Goal: Find specific page/section: Find specific page/section

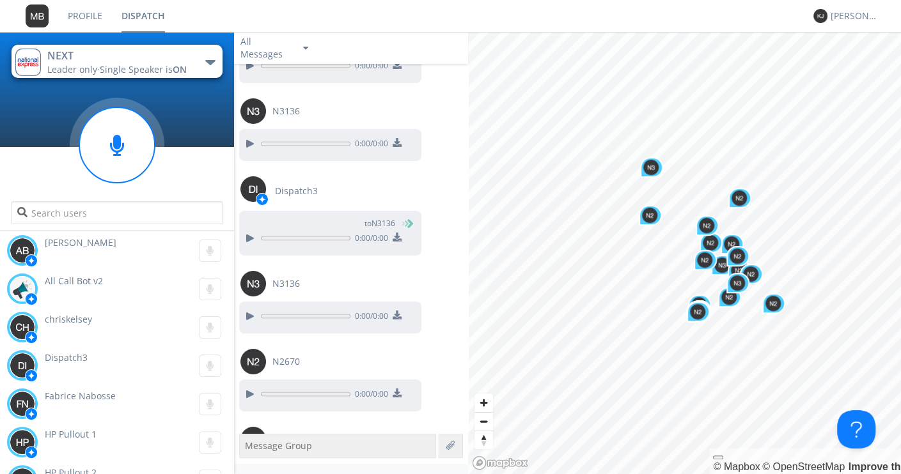
scroll to position [44176, 0]
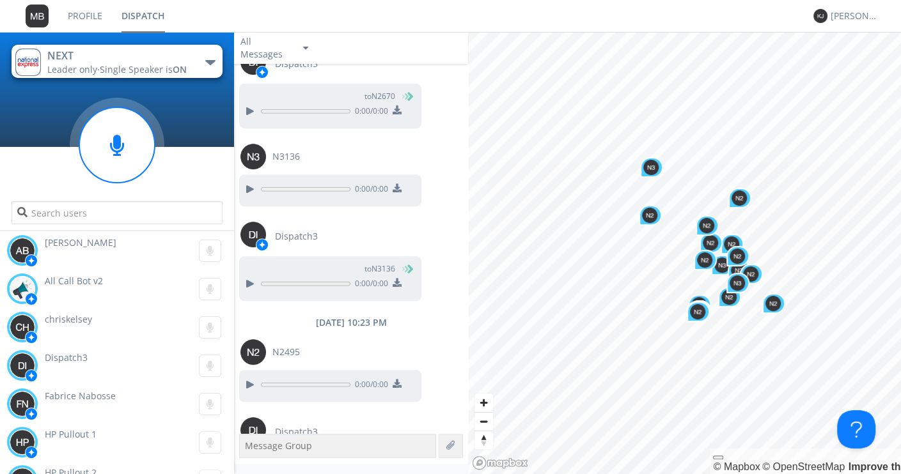
scroll to position [44270, 0]
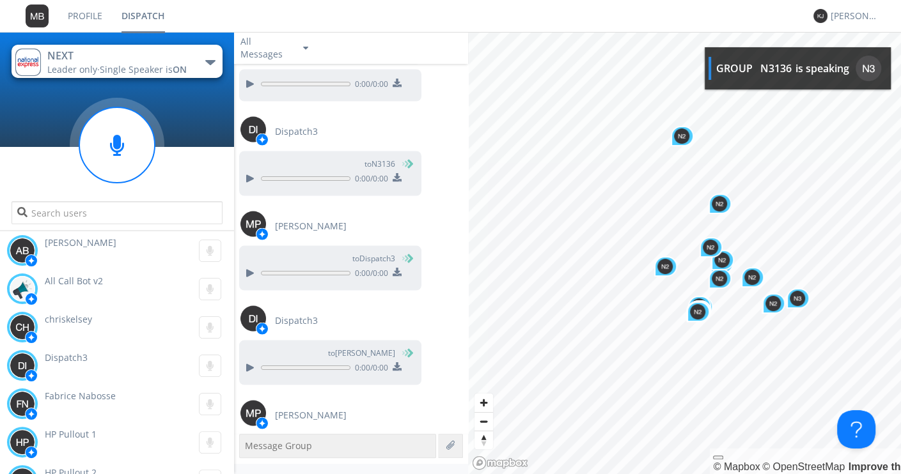
scroll to position [45569, 0]
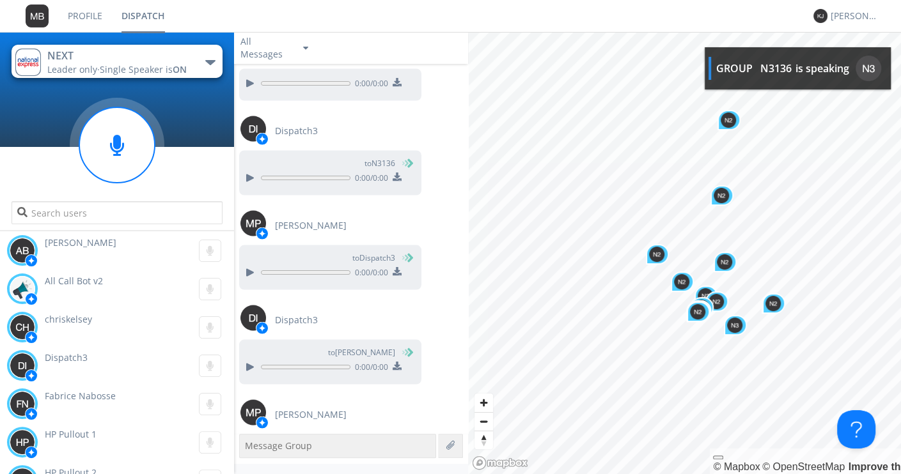
click at [134, 12] on link "Dispatch" at bounding box center [143, 16] width 63 height 32
click at [97, 19] on link "Profile" at bounding box center [85, 16] width 54 height 32
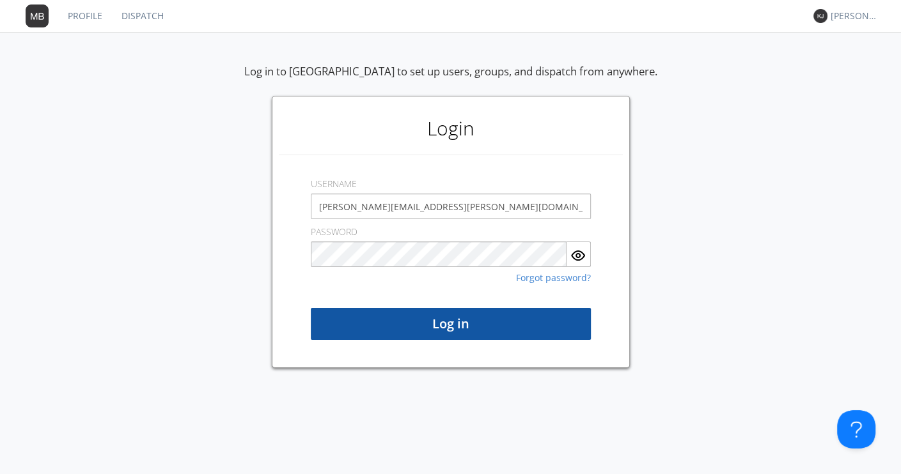
type input "[PERSON_NAME][EMAIL_ADDRESS][PERSON_NAME][DOMAIN_NAME]"
click at [425, 328] on button "Log in" at bounding box center [451, 324] width 280 height 32
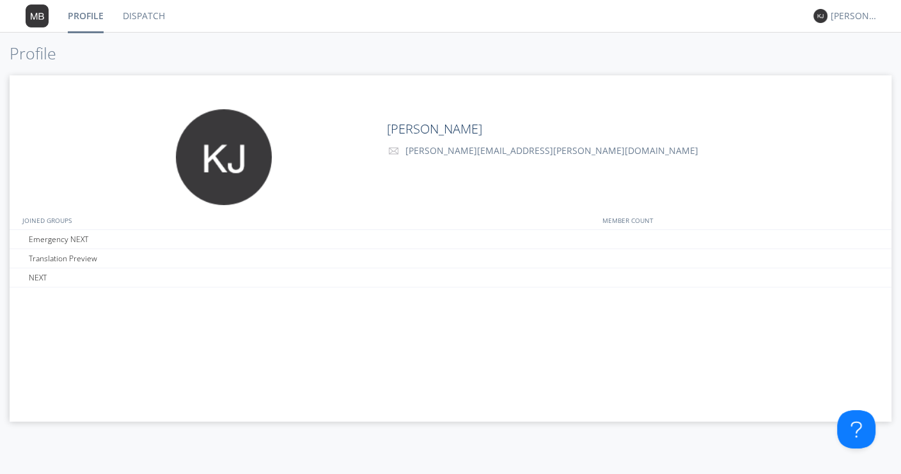
click at [141, 19] on link "Dispatch" at bounding box center [143, 16] width 61 height 32
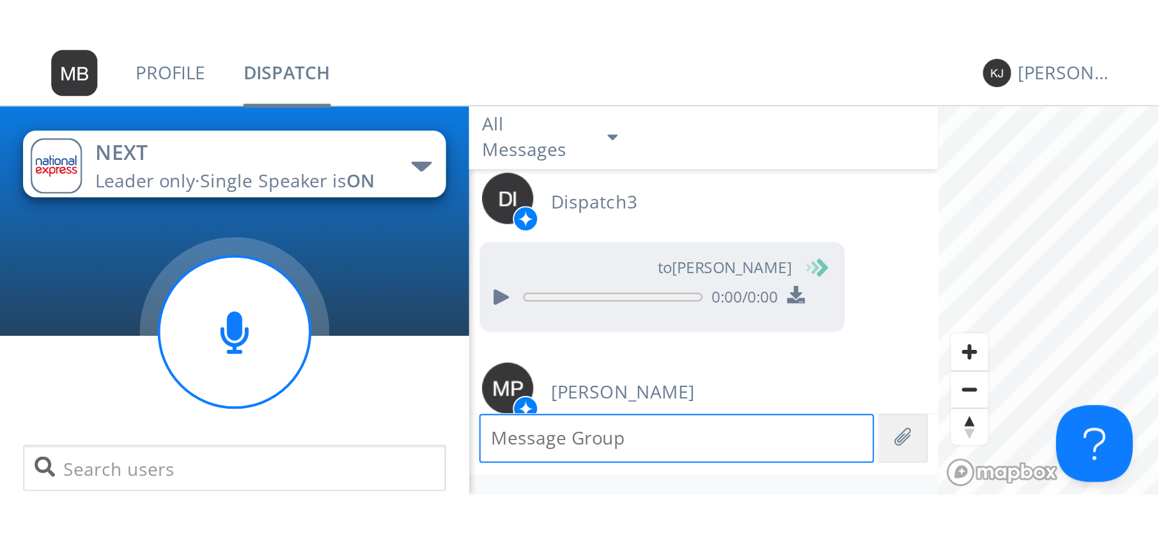
scroll to position [1196, 0]
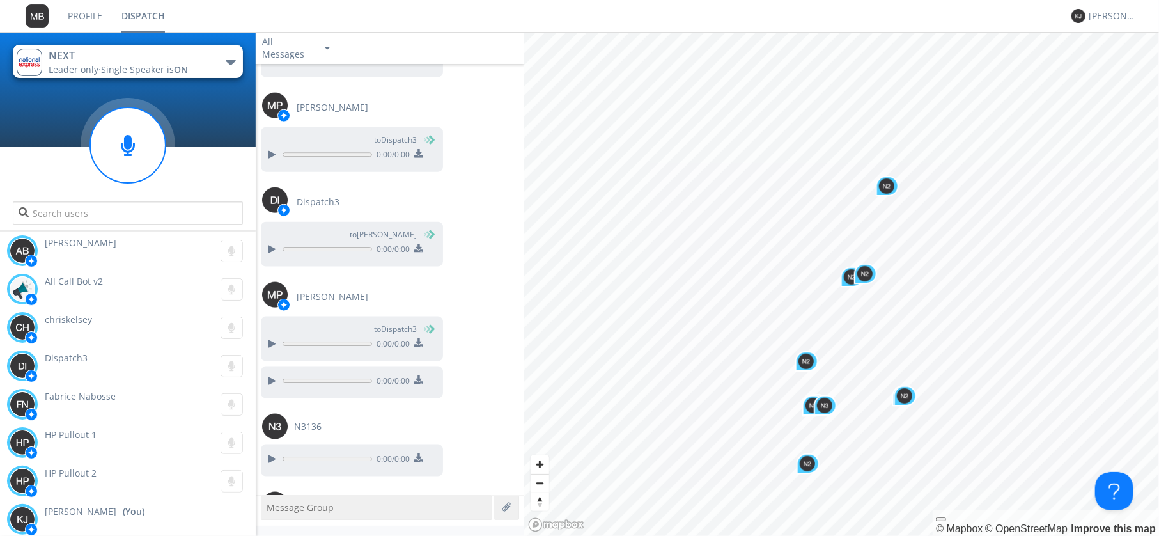
click at [488, 403] on div "Click to load more [DATE] 10:24 PM Dispatch3 to N2495 0:00 / 0:00 N2495 0:00 / …" at bounding box center [390, 279] width 269 height 431
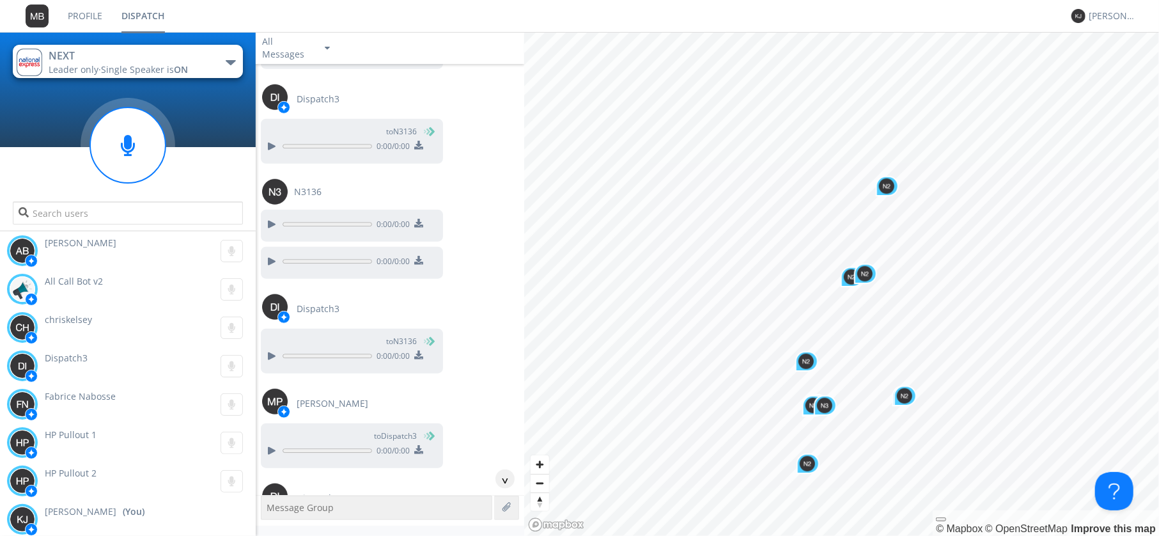
click at [497, 382] on div "Click to load more [DATE] 10:24 PM Dispatch3 to N2495 0:00 / 0:00 N2495 0:00 / …" at bounding box center [390, 279] width 269 height 431
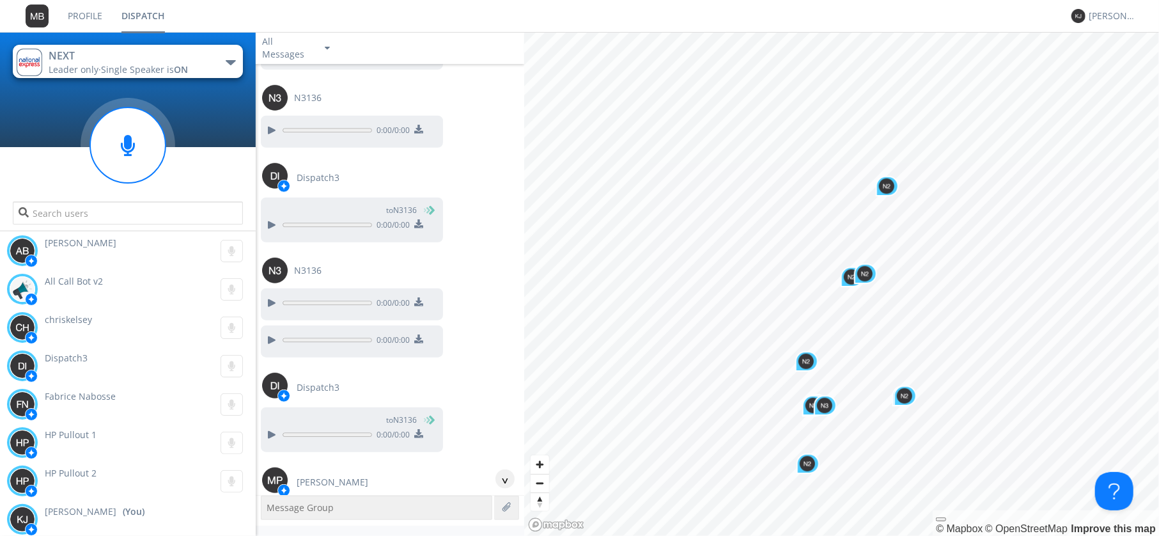
click at [497, 380] on div "Dispatch3 to N3136 0:00 / 0:00" at bounding box center [390, 410] width 269 height 95
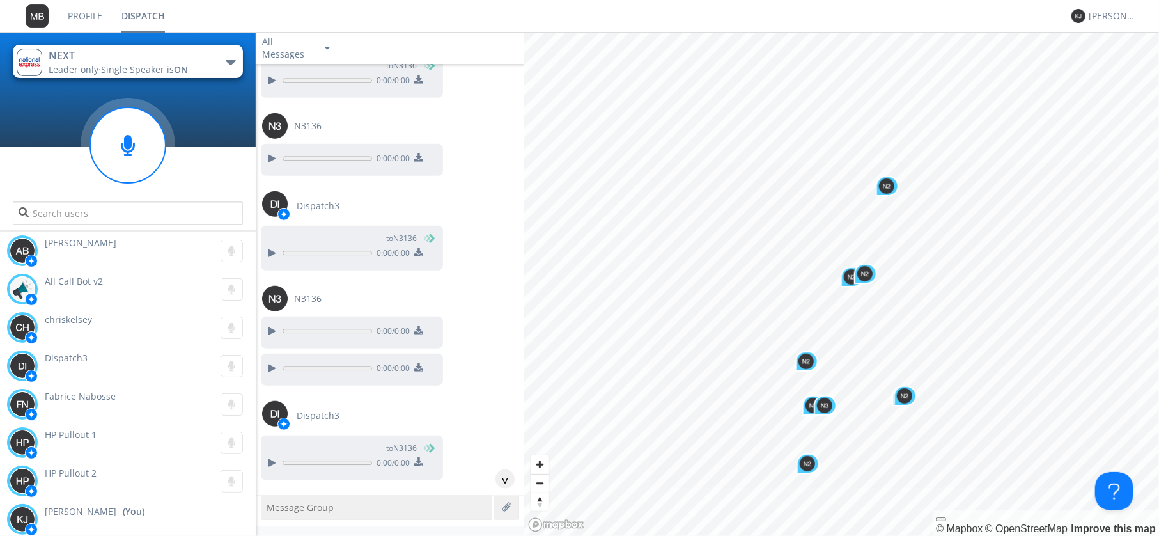
click at [496, 379] on div "Click to load more [DATE] 10:24 PM Dispatch3 to N2495 0:00 / 0:00 N2495 0:00 / …" at bounding box center [390, 279] width 269 height 431
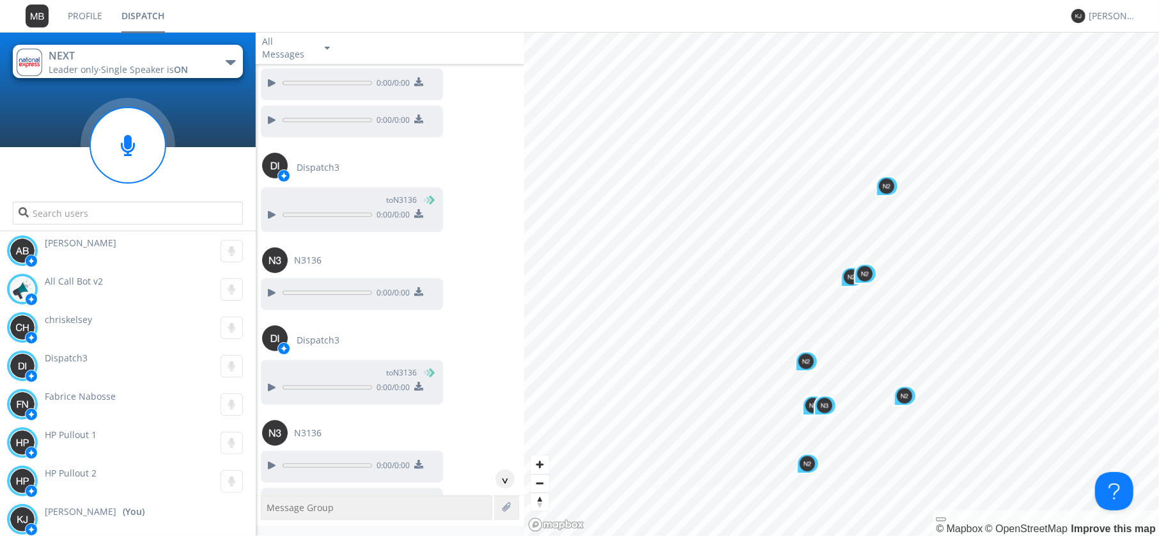
click at [495, 382] on div "Click to load more [DATE] 10:24 PM Dispatch3 to N2495 0:00 / 0:00 N2495 0:00 / …" at bounding box center [390, 279] width 269 height 431
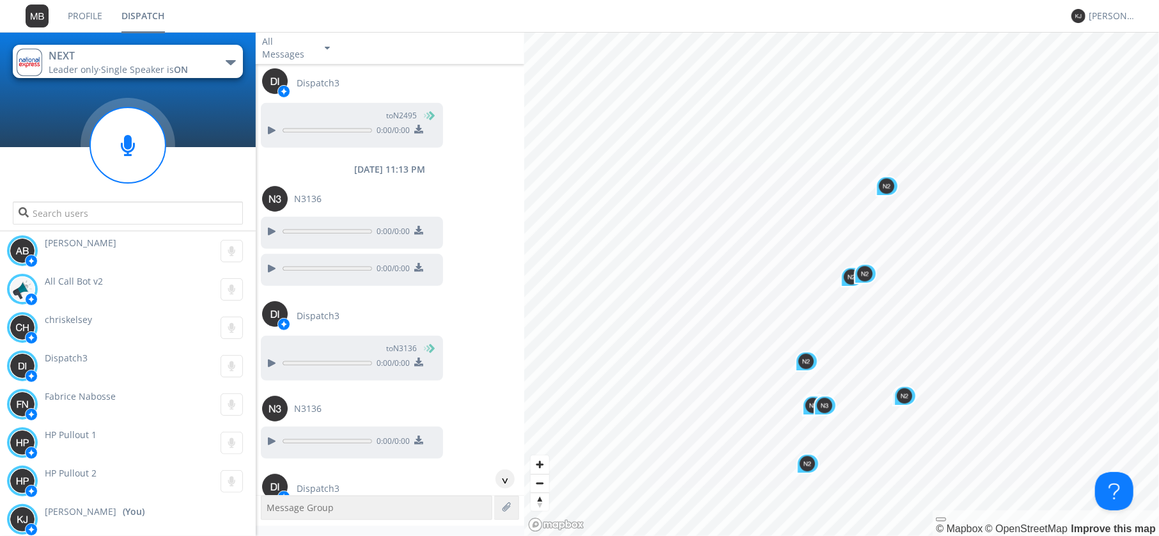
click at [495, 384] on div "Click to load more [DATE] 10:24 PM Dispatch3 to N2495 0:00 / 0:00 N2495 0:00 / …" at bounding box center [390, 279] width 269 height 431
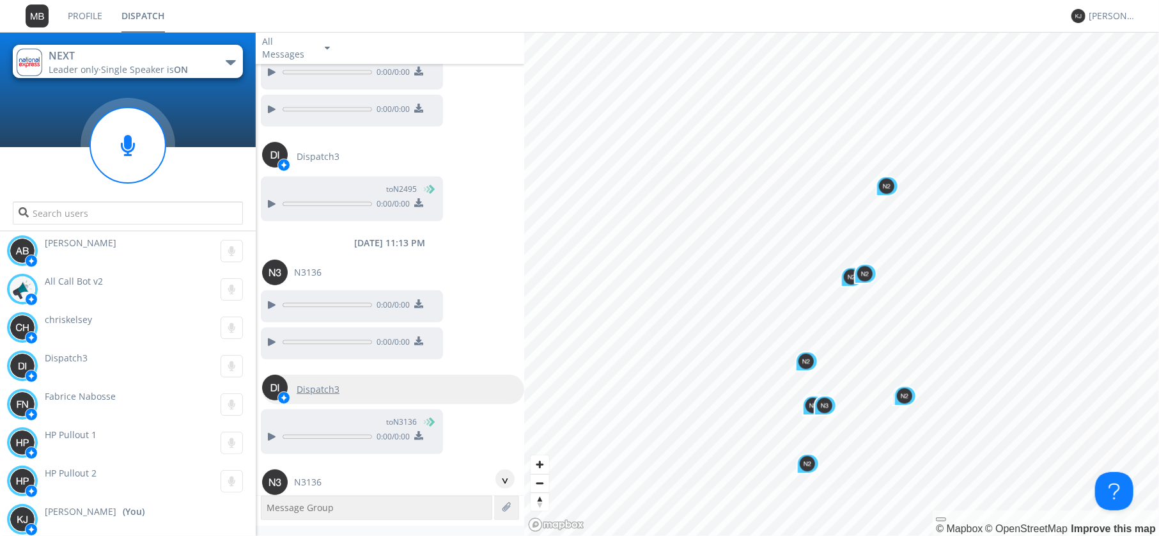
click at [495, 387] on div "Dispatch3" at bounding box center [393, 389] width 262 height 29
type input "Dispatch3"
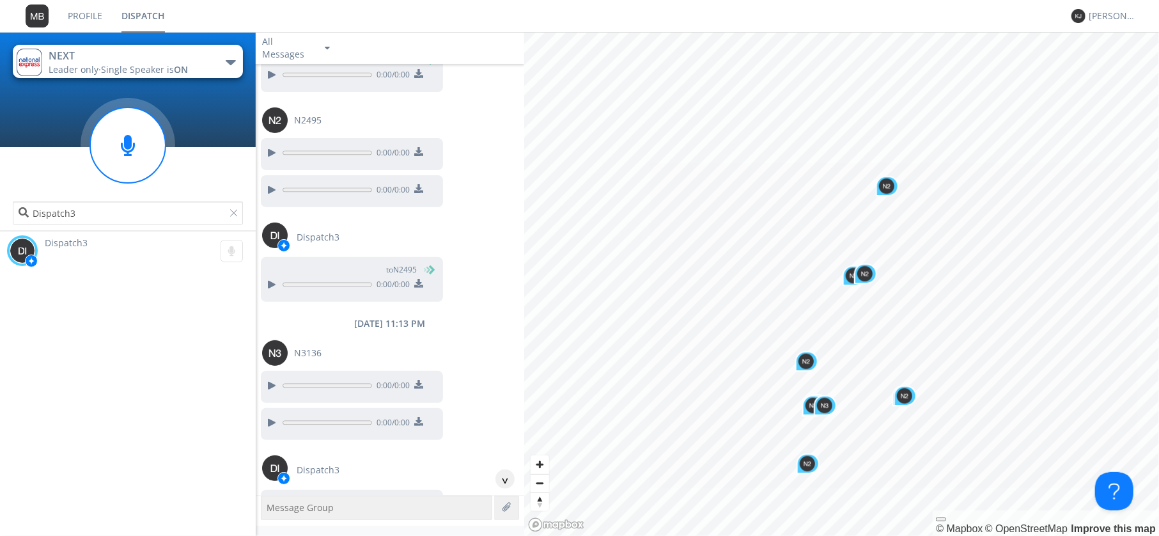
scroll to position [370, 0]
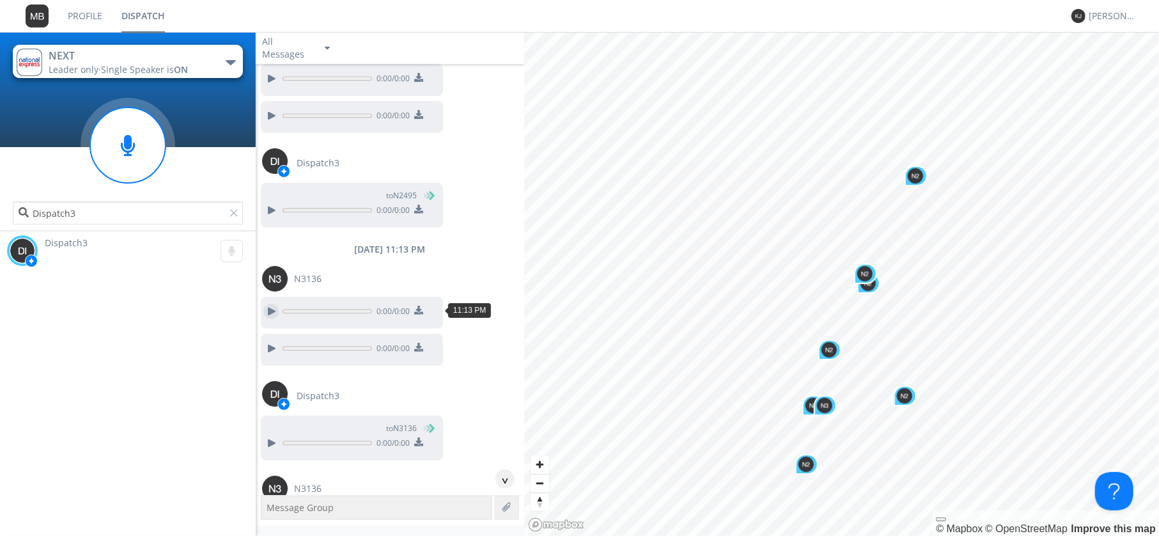
click at [268, 311] on div at bounding box center [270, 311] width 15 height 15
click at [271, 347] on div at bounding box center [270, 348] width 15 height 15
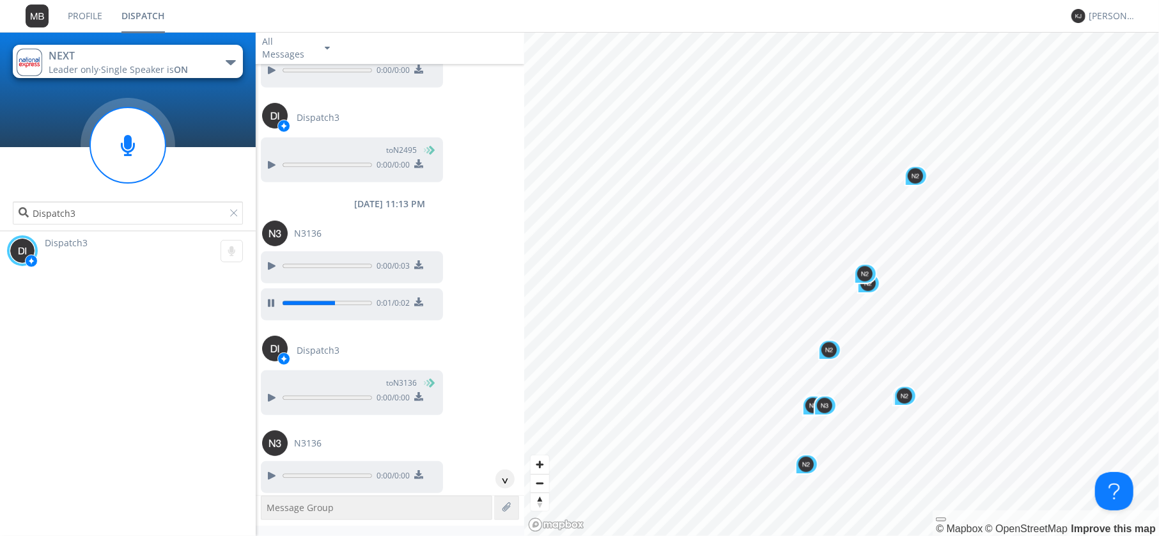
scroll to position [443, 0]
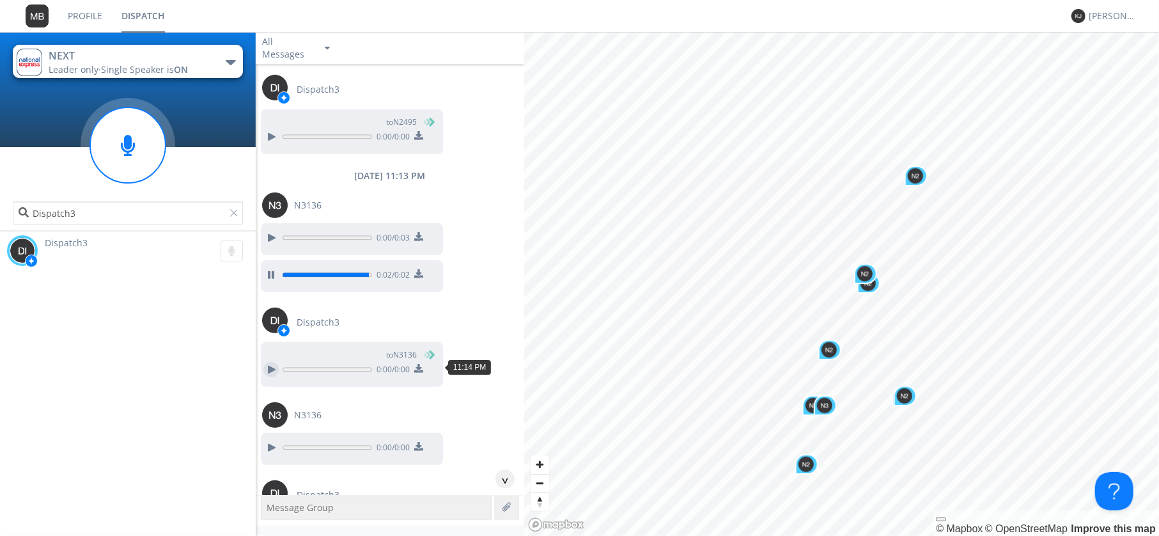
click at [272, 368] on div at bounding box center [270, 369] width 15 height 15
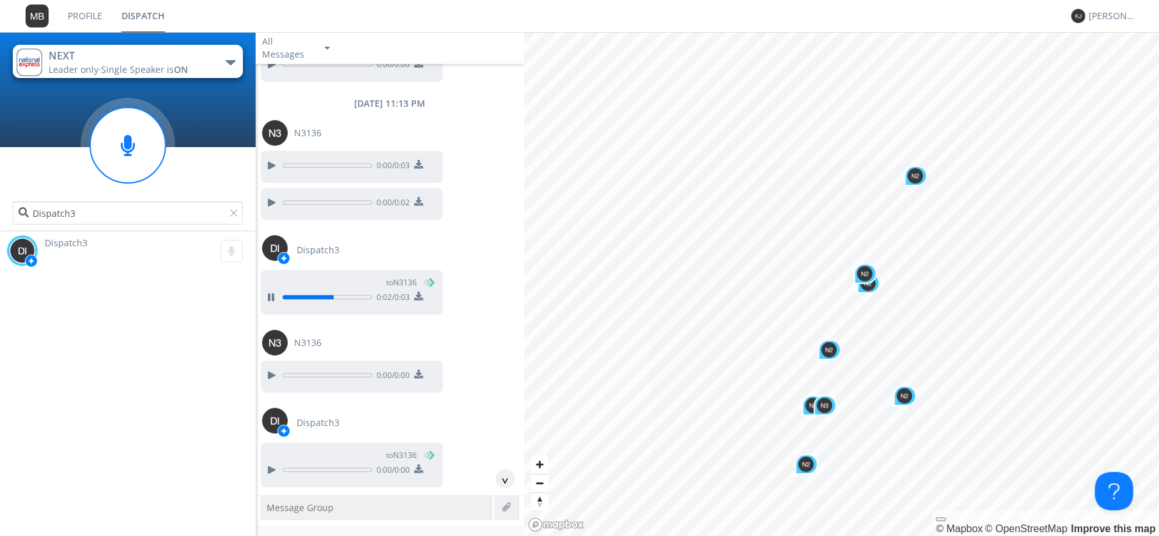
scroll to position [591, 0]
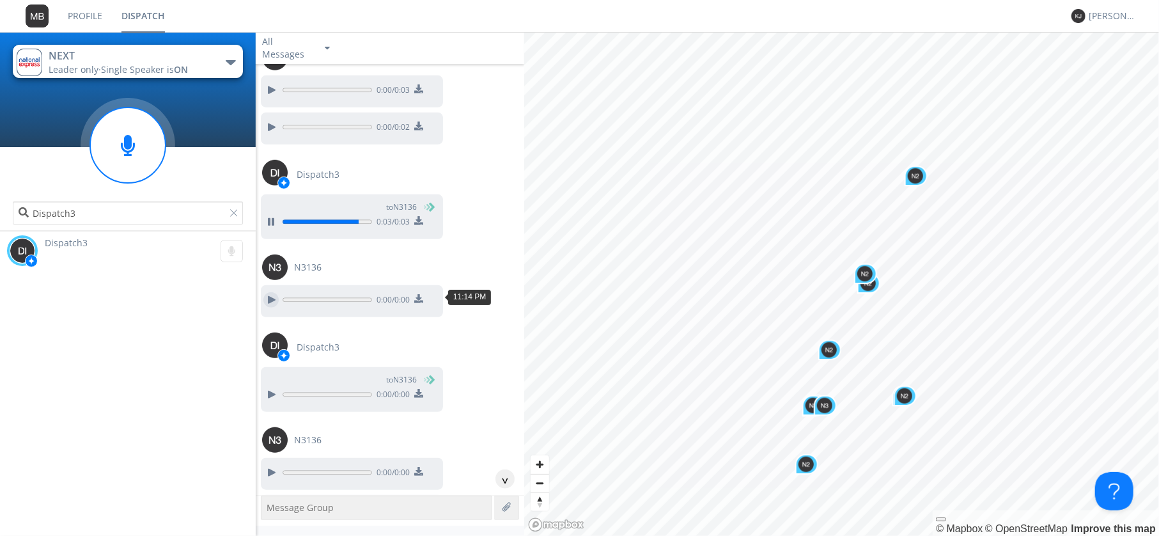
click at [270, 293] on div at bounding box center [270, 299] width 15 height 15
click at [273, 387] on div at bounding box center [270, 394] width 15 height 15
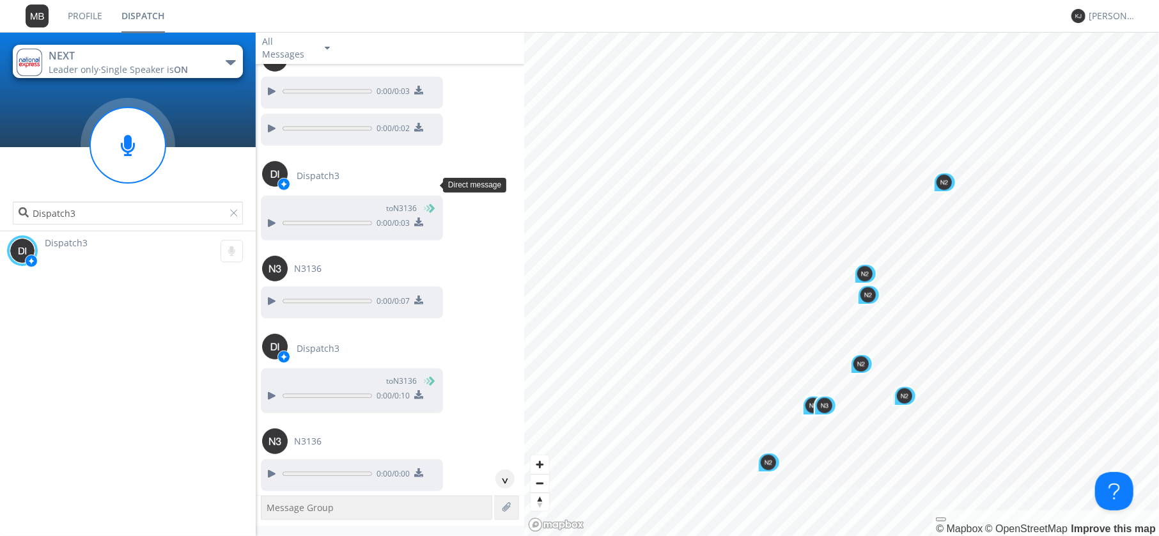
scroll to position [517, 0]
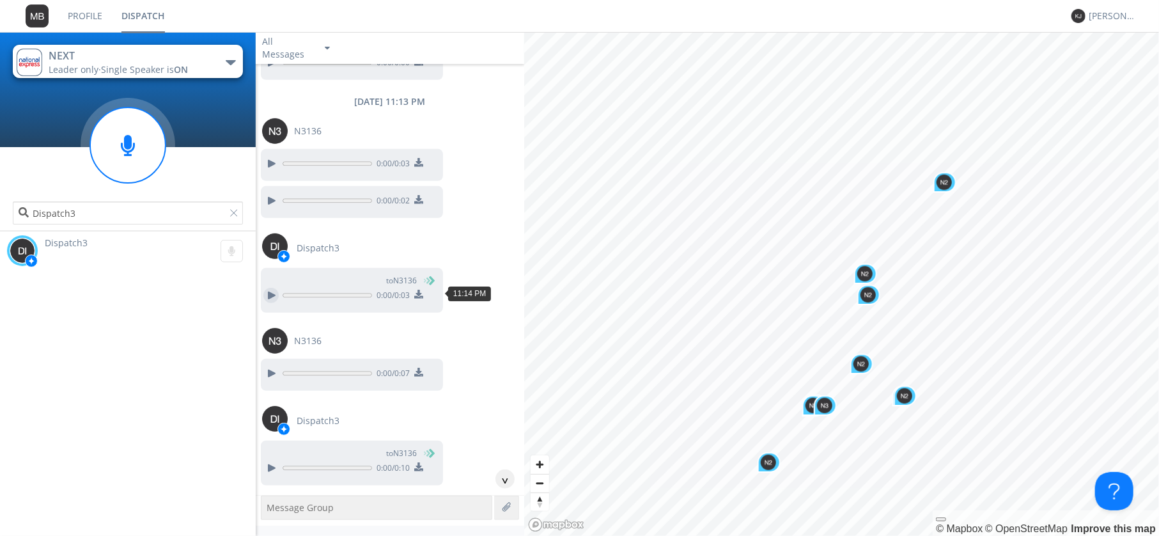
click at [272, 290] on div at bounding box center [270, 295] width 15 height 15
click at [273, 371] on div at bounding box center [270, 373] width 15 height 15
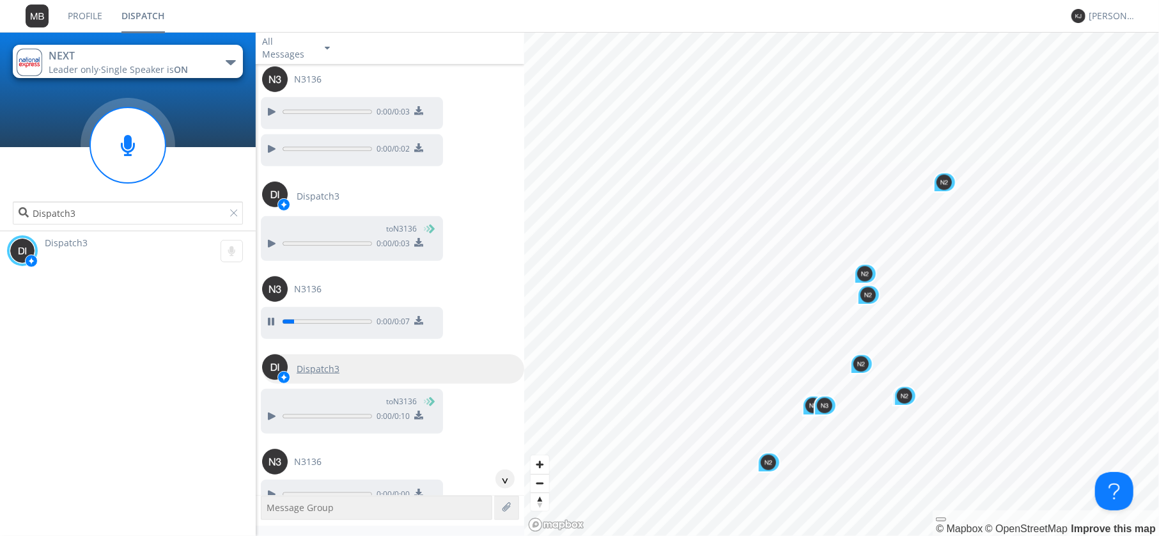
scroll to position [591, 0]
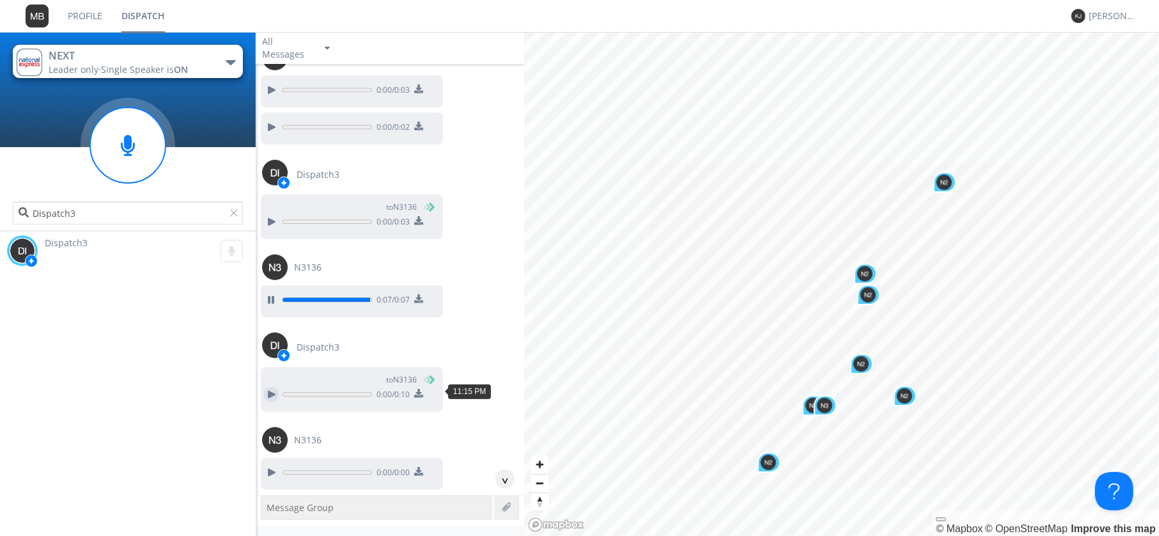
click at [271, 391] on div at bounding box center [270, 394] width 15 height 15
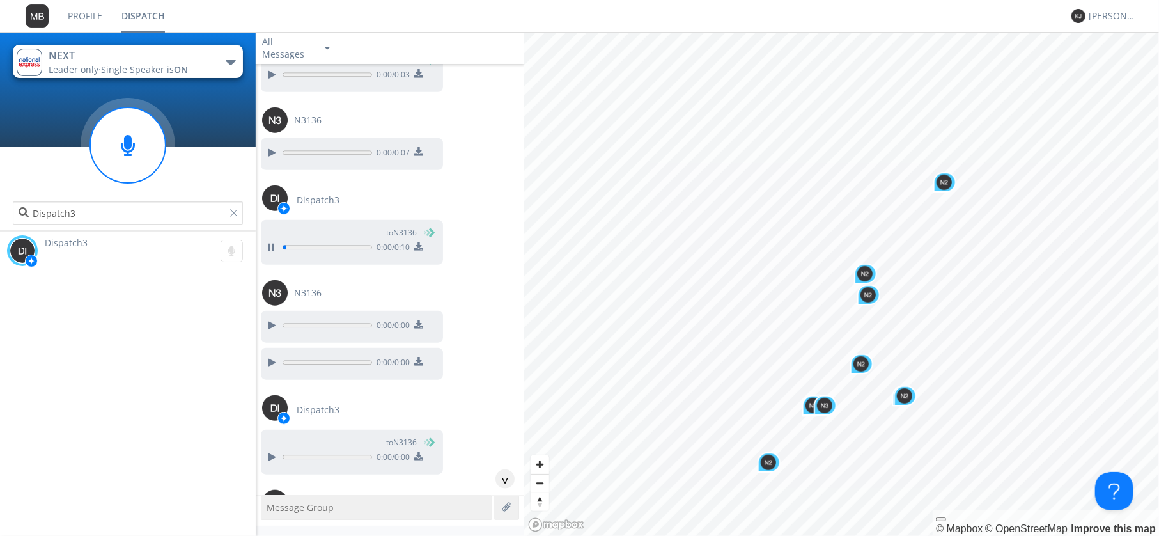
scroll to position [739, 0]
click at [271, 316] on div at bounding box center [270, 323] width 15 height 15
click at [269, 355] on div at bounding box center [270, 361] width 15 height 15
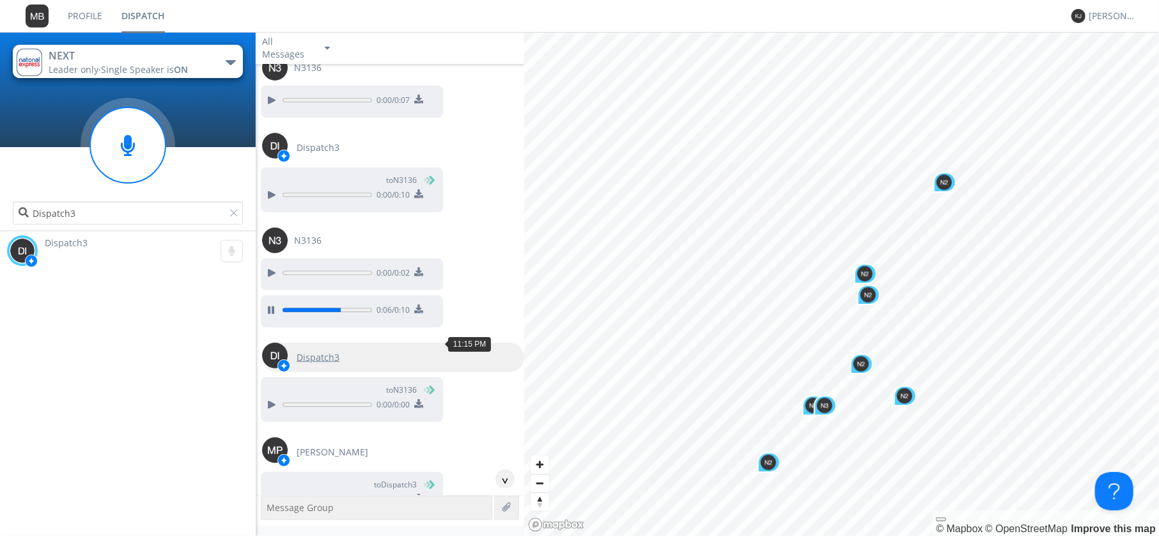
scroll to position [813, 0]
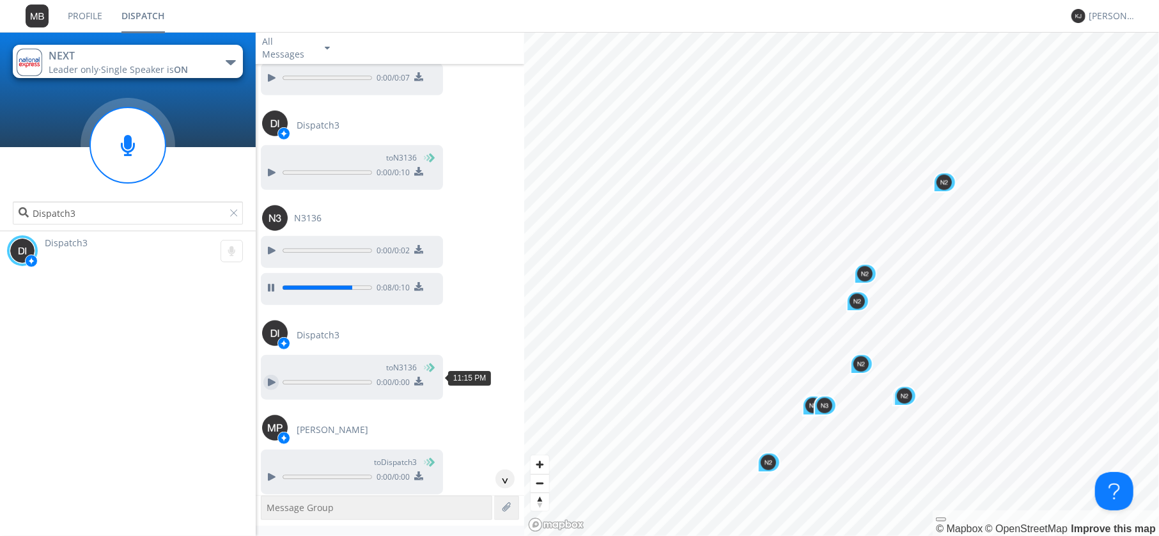
click at [268, 375] on div at bounding box center [270, 382] width 15 height 15
click at [268, 376] on div at bounding box center [270, 382] width 15 height 15
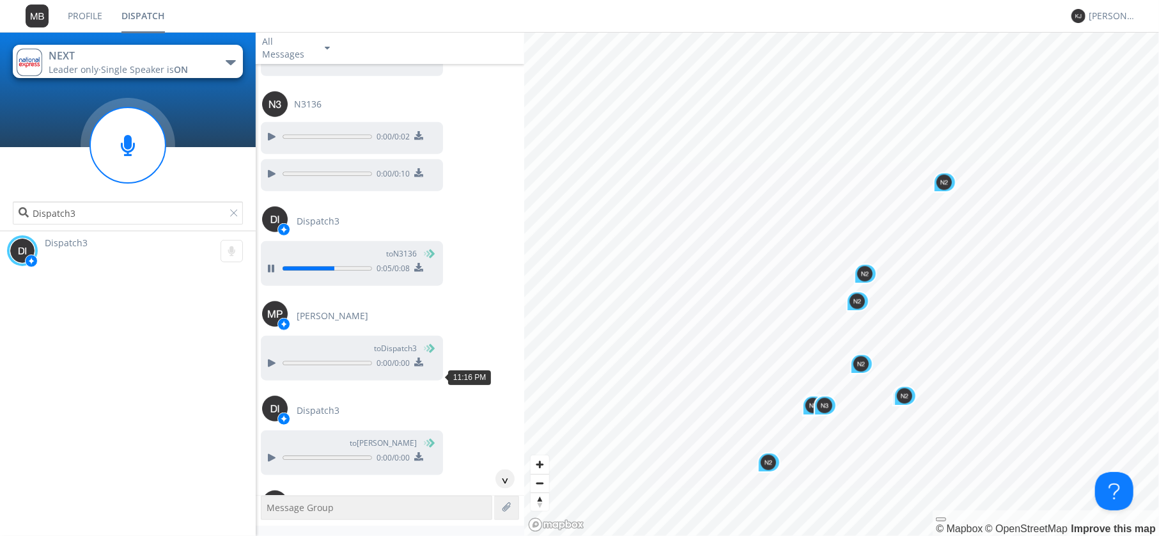
scroll to position [960, 0]
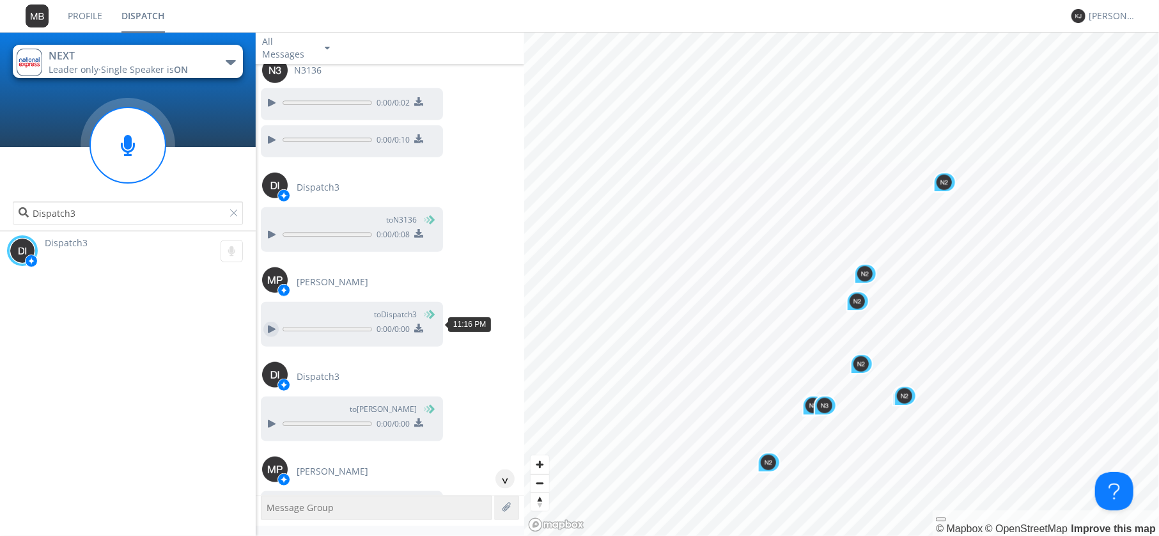
click at [268, 322] on div at bounding box center [270, 329] width 15 height 15
click at [271, 419] on div at bounding box center [270, 423] width 15 height 15
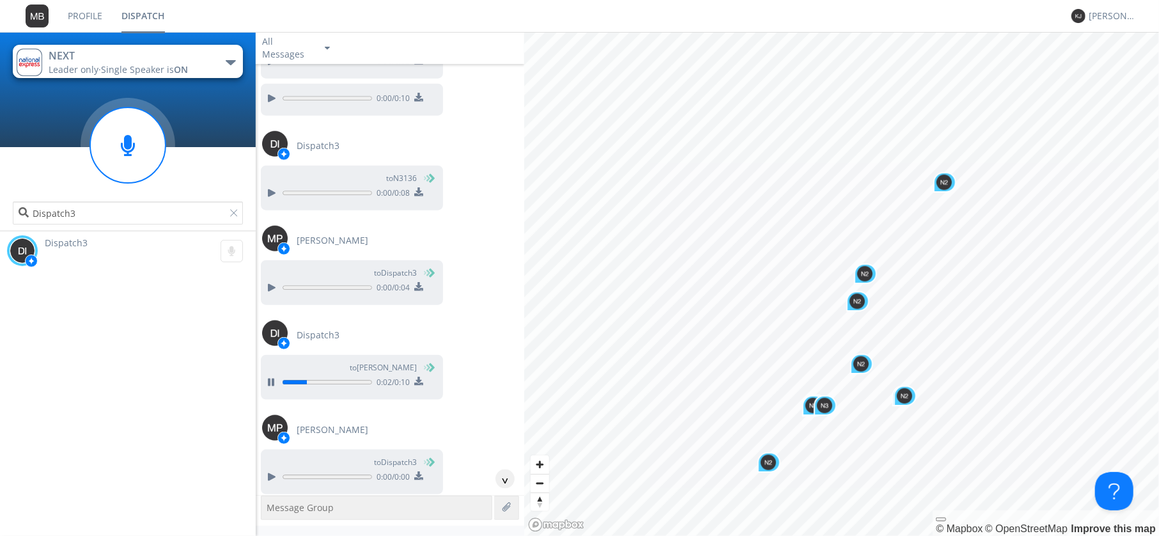
scroll to position [1034, 0]
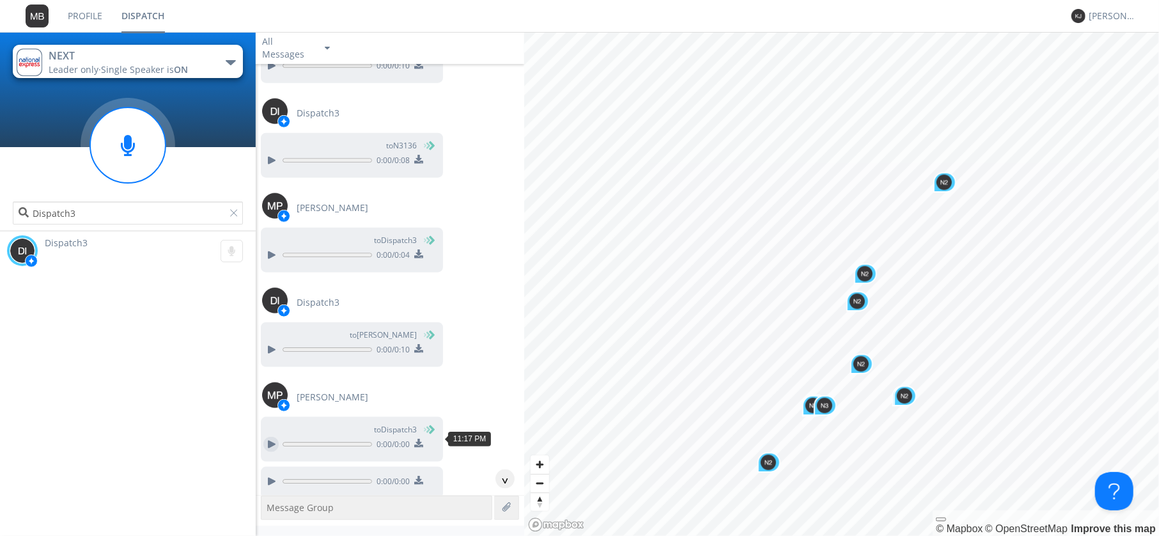
click at [271, 438] on div at bounding box center [270, 444] width 15 height 15
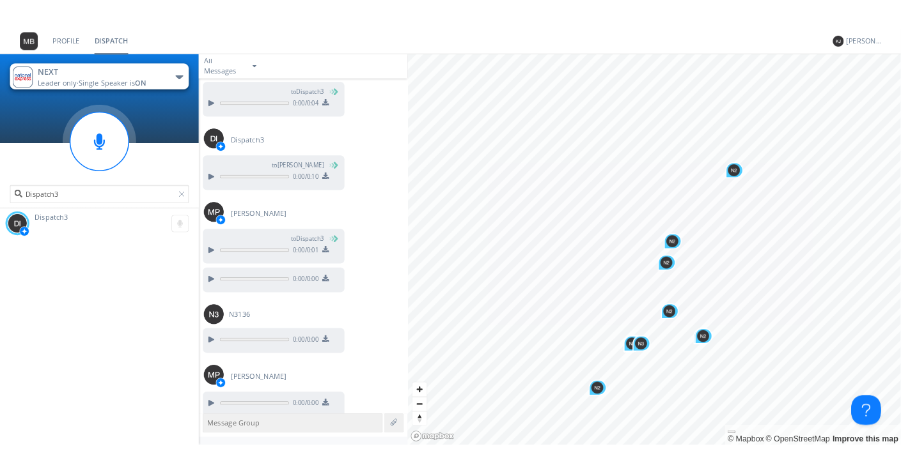
scroll to position [1196, 0]
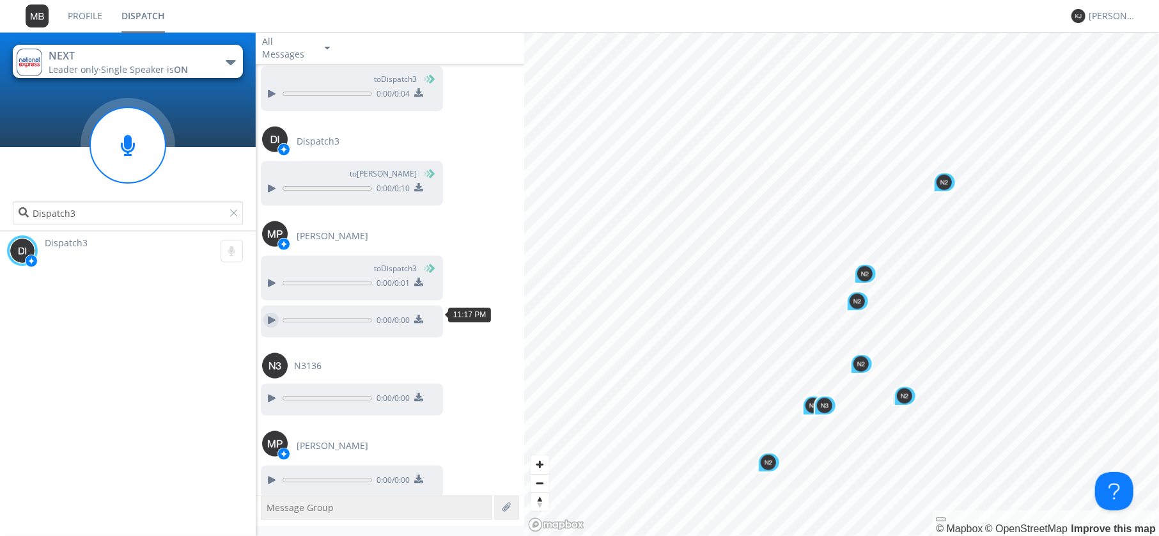
click at [270, 315] on div at bounding box center [270, 320] width 15 height 15
click at [272, 391] on div at bounding box center [270, 398] width 15 height 15
click at [270, 472] on div at bounding box center [270, 479] width 15 height 15
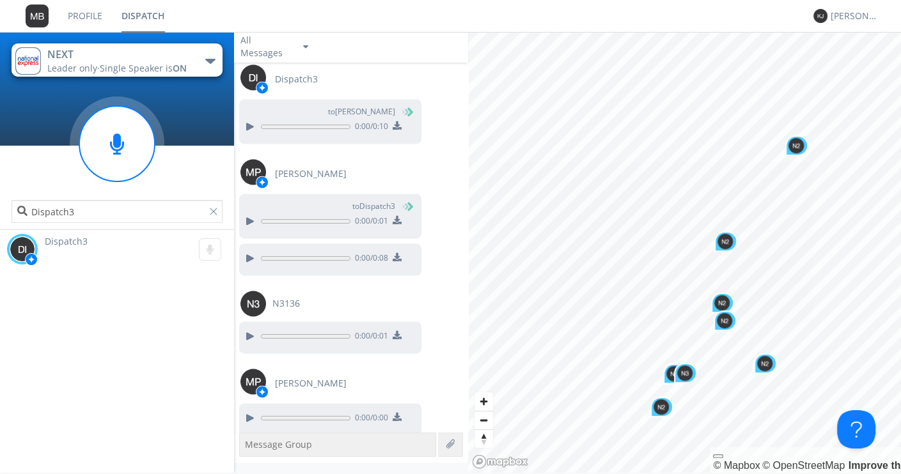
scroll to position [0, 0]
